Goal: Task Accomplishment & Management: Complete application form

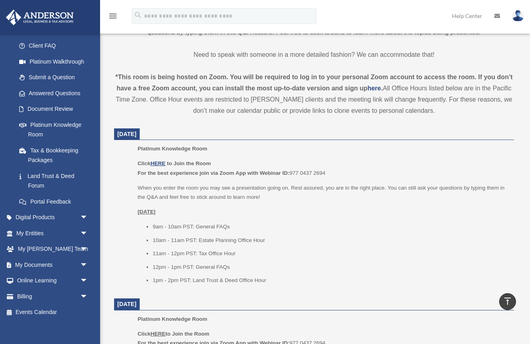
scroll to position [239, 0]
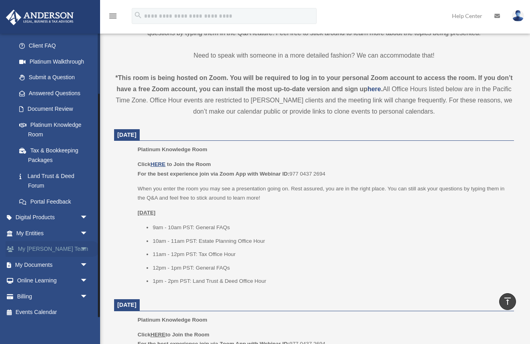
click at [87, 243] on span "arrow_drop_down" at bounding box center [88, 249] width 16 height 16
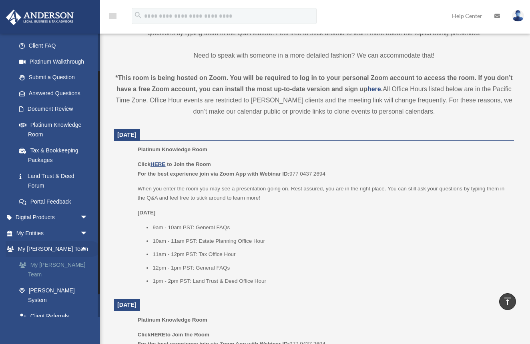
click at [71, 260] on link "My [PERSON_NAME] Team" at bounding box center [55, 270] width 89 height 26
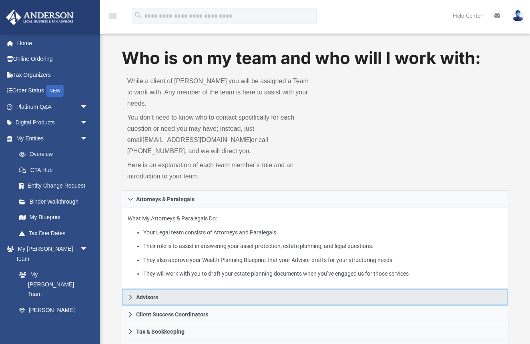
click at [191, 289] on link "Advisors" at bounding box center [315, 297] width 387 height 17
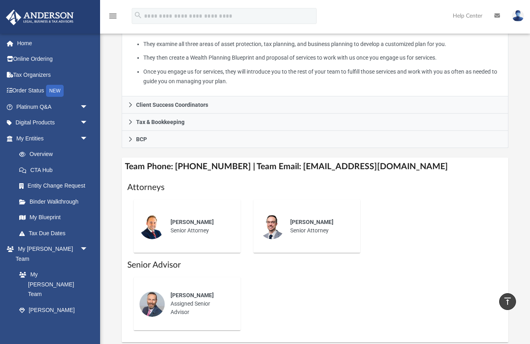
scroll to position [226, 0]
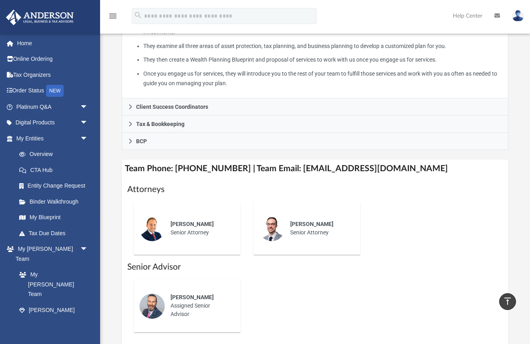
click at [312, 163] on h4 "Team Phone: (725) 201-7553 | Team Email: myteam@andersonadvisors.com" at bounding box center [315, 169] width 387 height 18
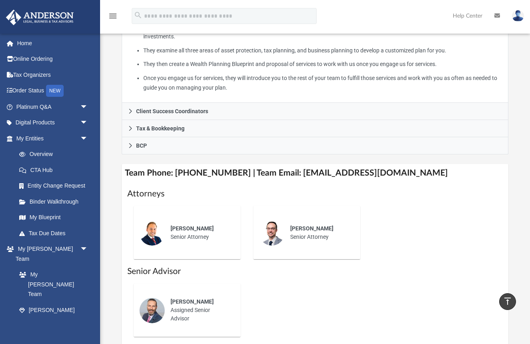
click at [312, 164] on h4 "Team Phone: (725) 201-7553 | Team Email: myteam@andersonadvisors.com" at bounding box center [315, 173] width 387 height 18
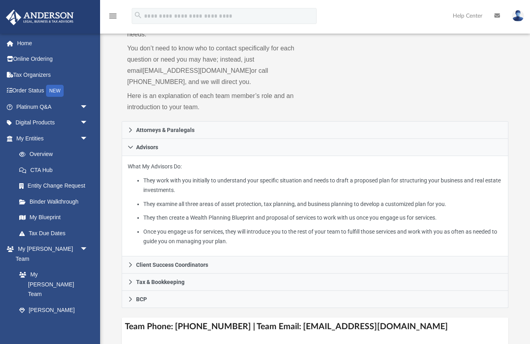
scroll to position [68, 0]
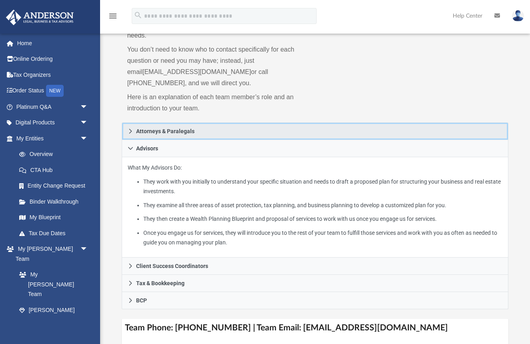
click at [165, 128] on span "Attorneys & Paralegals" at bounding box center [165, 131] width 58 height 6
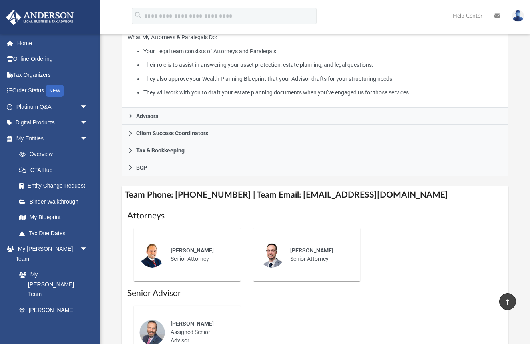
scroll to position [180, 0]
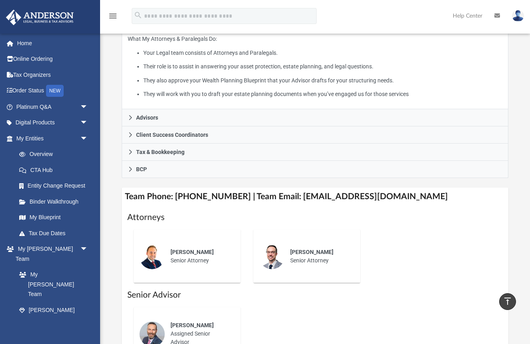
click at [496, 16] on icon at bounding box center [497, 16] width 6 height 6
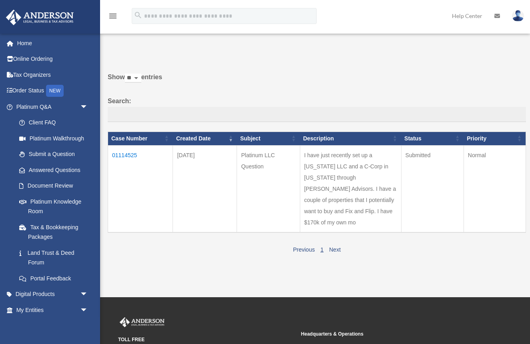
click at [114, 18] on icon "menu" at bounding box center [113, 16] width 10 height 10
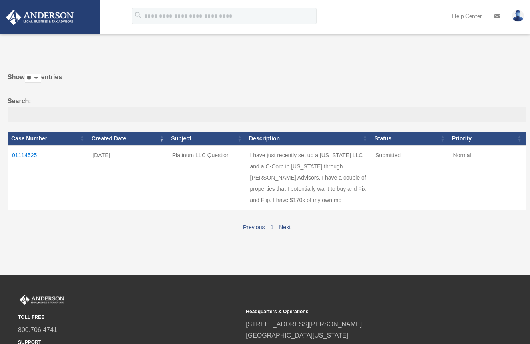
click at [114, 18] on icon "menu" at bounding box center [113, 16] width 10 height 10
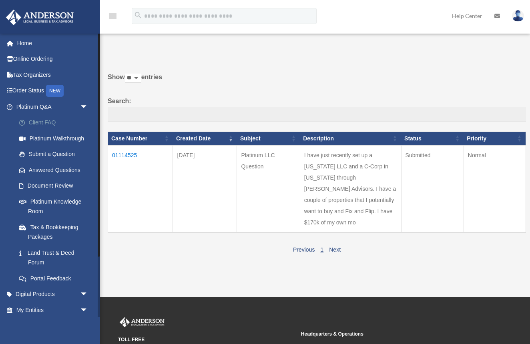
click at [56, 125] on link "Client FAQ" at bounding box center [55, 123] width 89 height 16
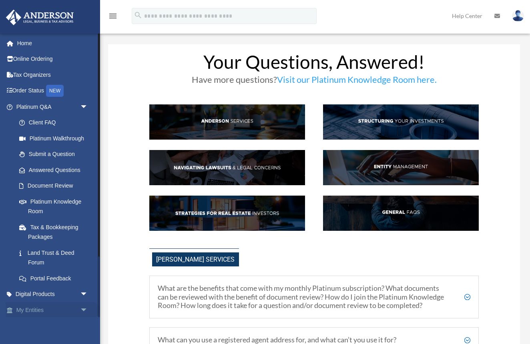
click at [86, 307] on span "arrow_drop_down" at bounding box center [88, 310] width 16 height 16
click at [46, 196] on link "Platinum Knowledge Room" at bounding box center [55, 207] width 89 height 26
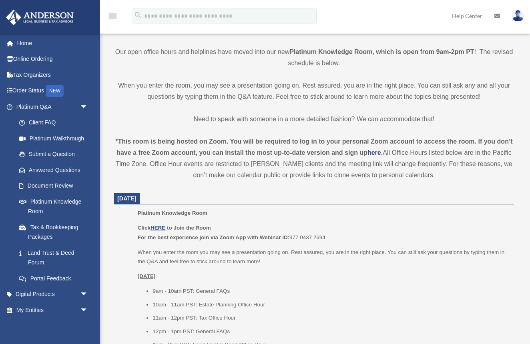
scroll to position [176, 0]
click at [157, 227] on u "HERE" at bounding box center [157, 227] width 15 height 6
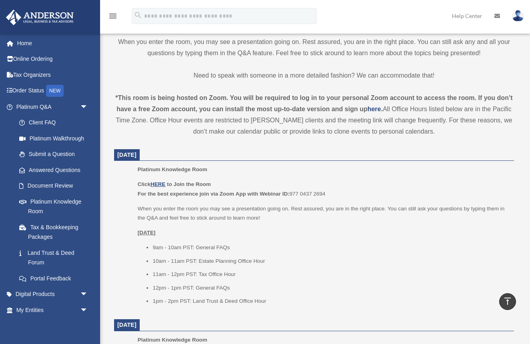
scroll to position [218, 0]
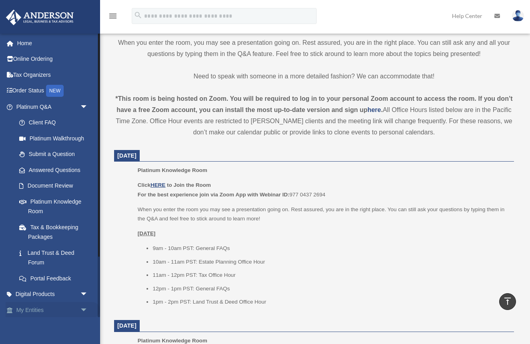
click at [38, 305] on link "My Entities arrow_drop_down" at bounding box center [53, 310] width 94 height 16
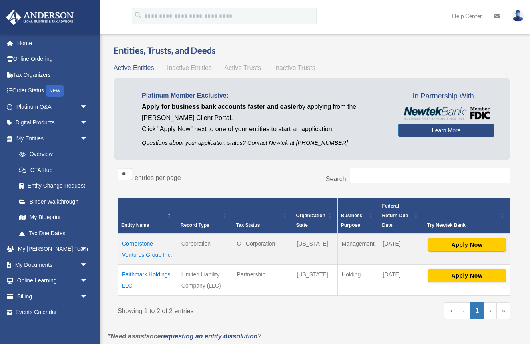
click at [442, 246] on button "Apply Now" at bounding box center [467, 245] width 78 height 14
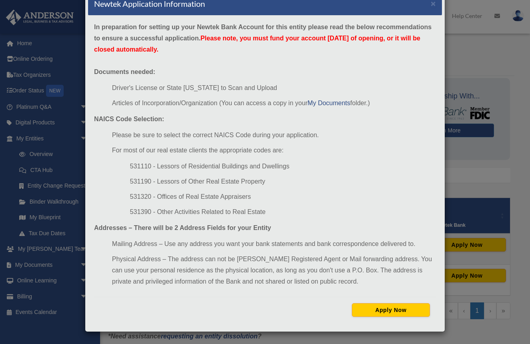
scroll to position [23, 0]
click at [393, 308] on button "Apply Now" at bounding box center [391, 310] width 78 height 14
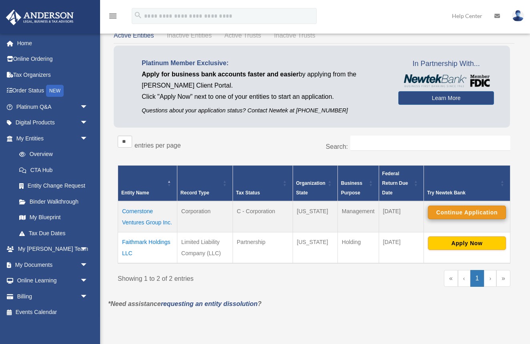
scroll to position [33, 0]
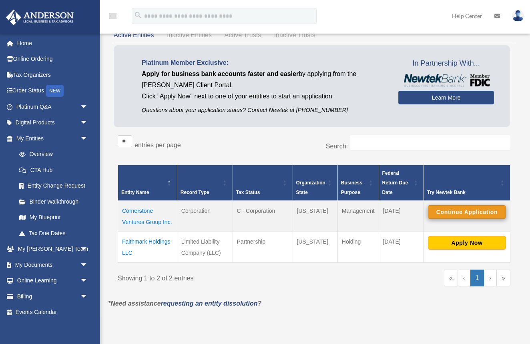
click at [451, 210] on button "Continue Application" at bounding box center [467, 212] width 78 height 14
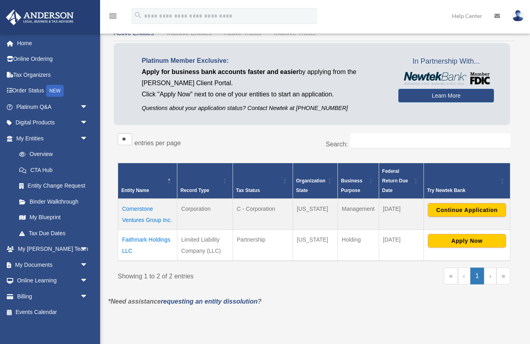
scroll to position [34, 0]
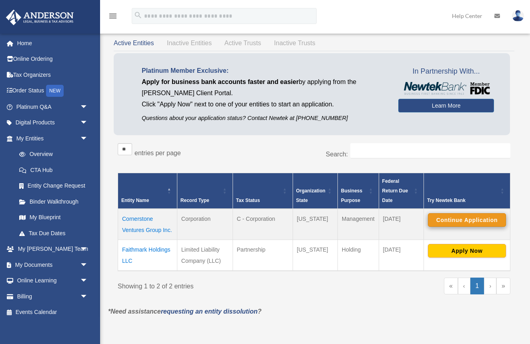
click at [461, 220] on button "Continue Application" at bounding box center [467, 220] width 78 height 14
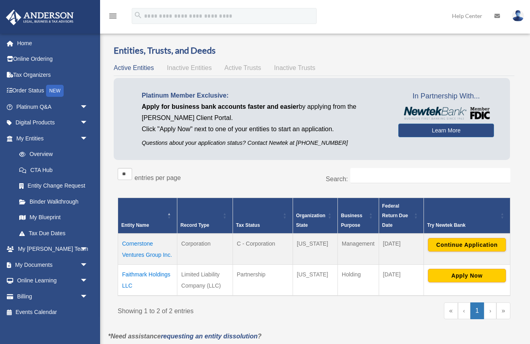
scroll to position [0, 0]
click at [460, 244] on button "Continue Application" at bounding box center [467, 245] width 78 height 14
click at [454, 132] on link "Learn More" at bounding box center [446, 131] width 96 height 14
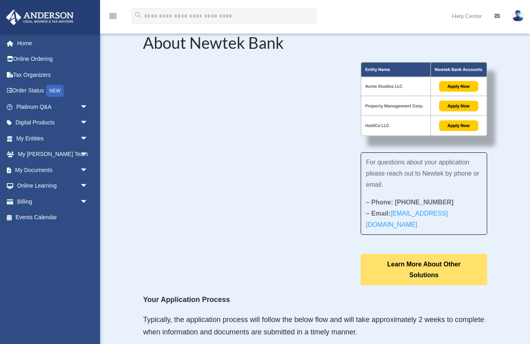
click at [419, 262] on link "Learn More About Other Solutions" at bounding box center [423, 269] width 126 height 31
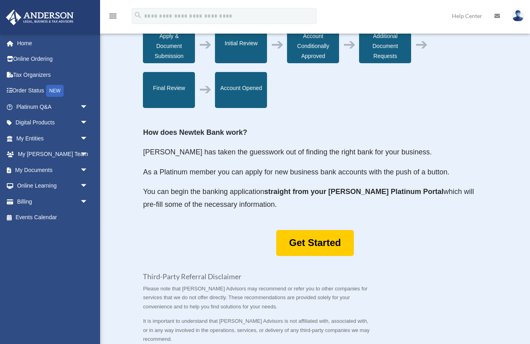
scroll to position [320, 0]
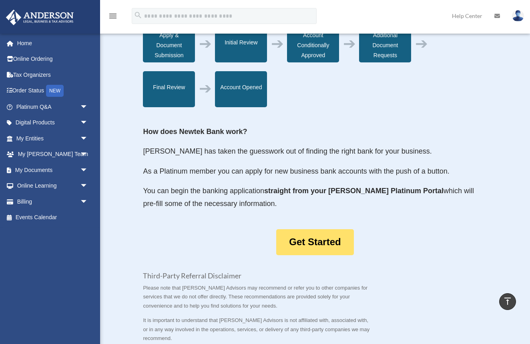
click at [336, 242] on link "Get Started" at bounding box center [314, 242] width 77 height 26
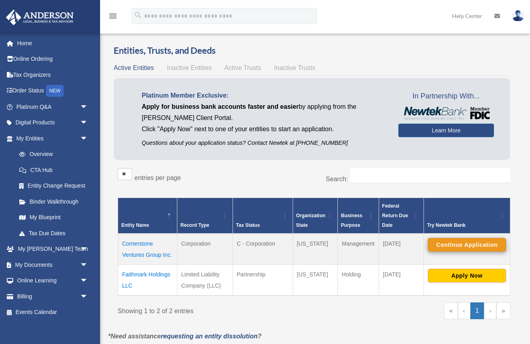
scroll to position [0, 0]
click at [483, 244] on button "Continue Application" at bounding box center [467, 245] width 78 height 14
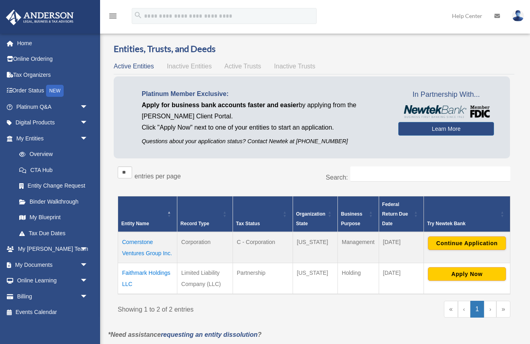
click at [500, 216] on span "\a Try Newtek Bank\a : Activate to sort" at bounding box center [502, 213] width 5 height 35
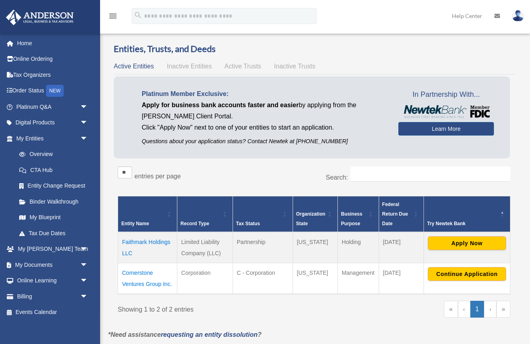
click at [502, 210] on span "\a Try Newtek Bank\a : Activate to invert sorting" at bounding box center [502, 213] width 5 height 35
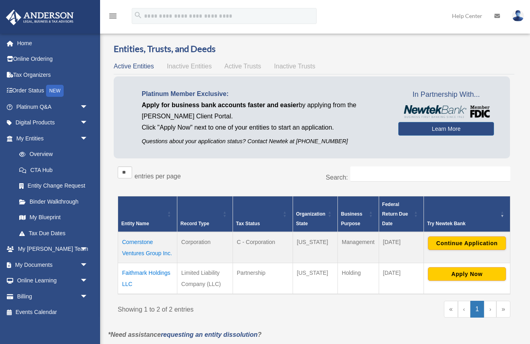
click at [399, 190] on div "Entity Name Record Type Tax Status Organization State Business Purpose Federal …" at bounding box center [314, 245] width 392 height 111
click at [256, 174] on div "** ** ** *** entries per page" at bounding box center [213, 176] width 190 height 20
click at [471, 52] on h3 "Entities, Trusts, and Deeds" at bounding box center [314, 49] width 400 height 12
click at [131, 241] on td "Cornerstone Ventures Group Inc." at bounding box center [147, 247] width 59 height 31
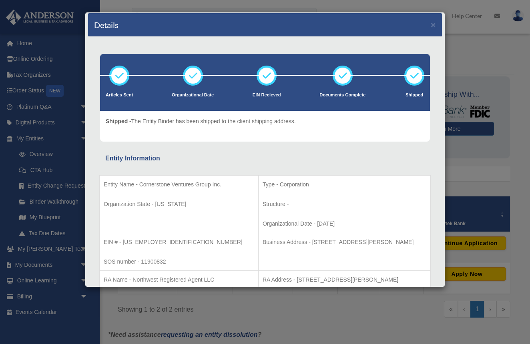
click at [434, 27] on button "×" at bounding box center [432, 24] width 5 height 8
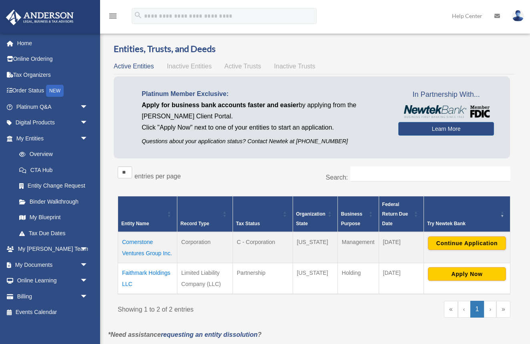
click at [154, 272] on td "Faithmark Holdings LLC" at bounding box center [147, 278] width 59 height 31
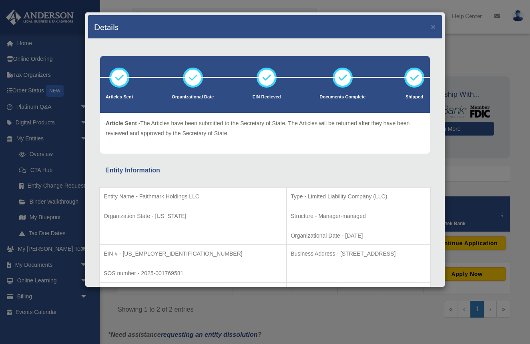
scroll to position [0, 0]
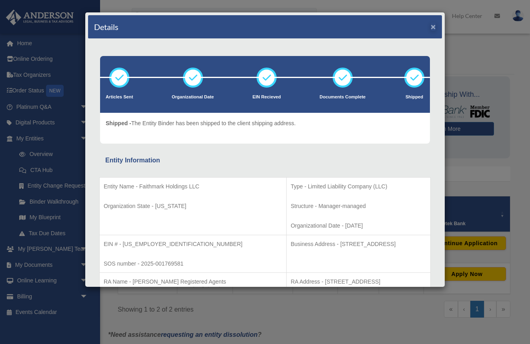
click at [434, 28] on button "×" at bounding box center [432, 26] width 5 height 8
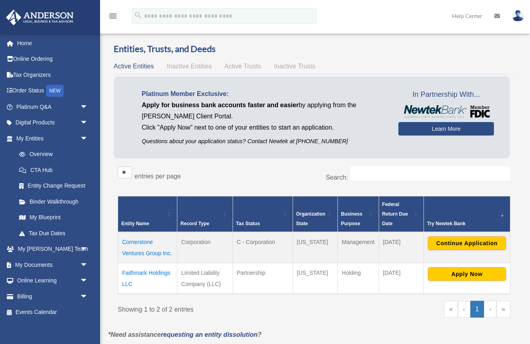
scroll to position [2, 0]
